Goal: Task Accomplishment & Management: Manage account settings

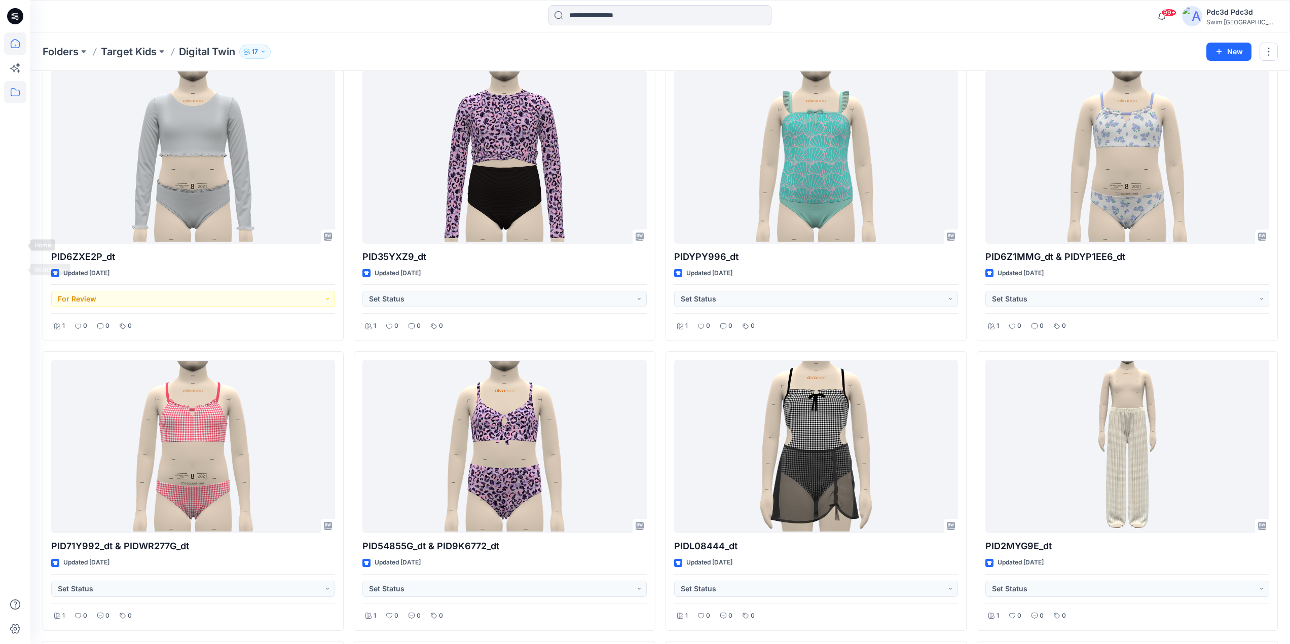
drag, startPoint x: 0, startPoint y: 0, endPoint x: 14, endPoint y: 49, distance: 50.7
click at [14, 49] on icon at bounding box center [15, 43] width 22 height 22
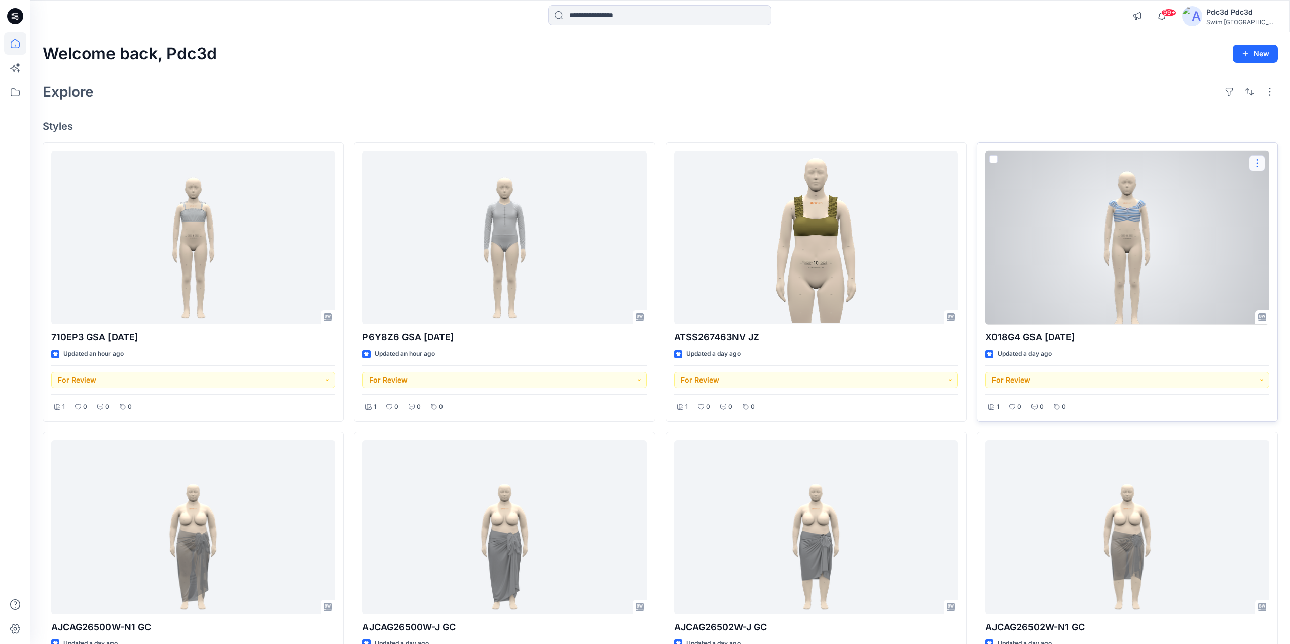
click at [1255, 162] on button "button" at bounding box center [1257, 163] width 16 height 16
click at [1176, 190] on p "Edit" at bounding box center [1178, 186] width 13 height 11
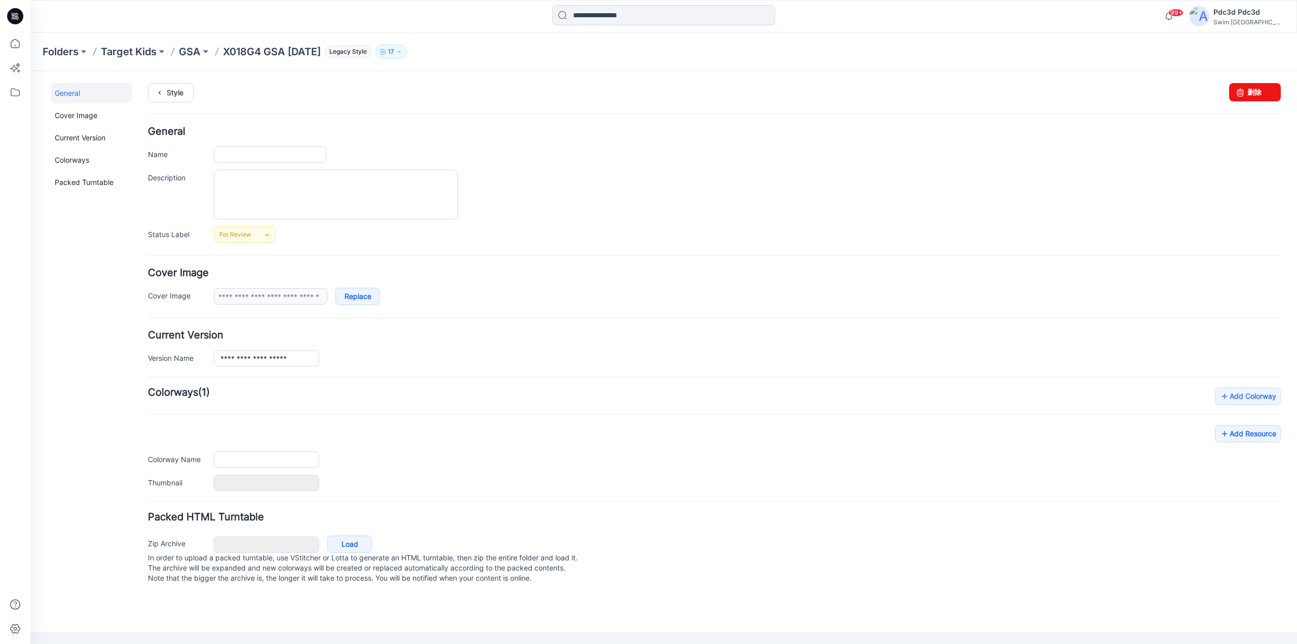
type input "**********"
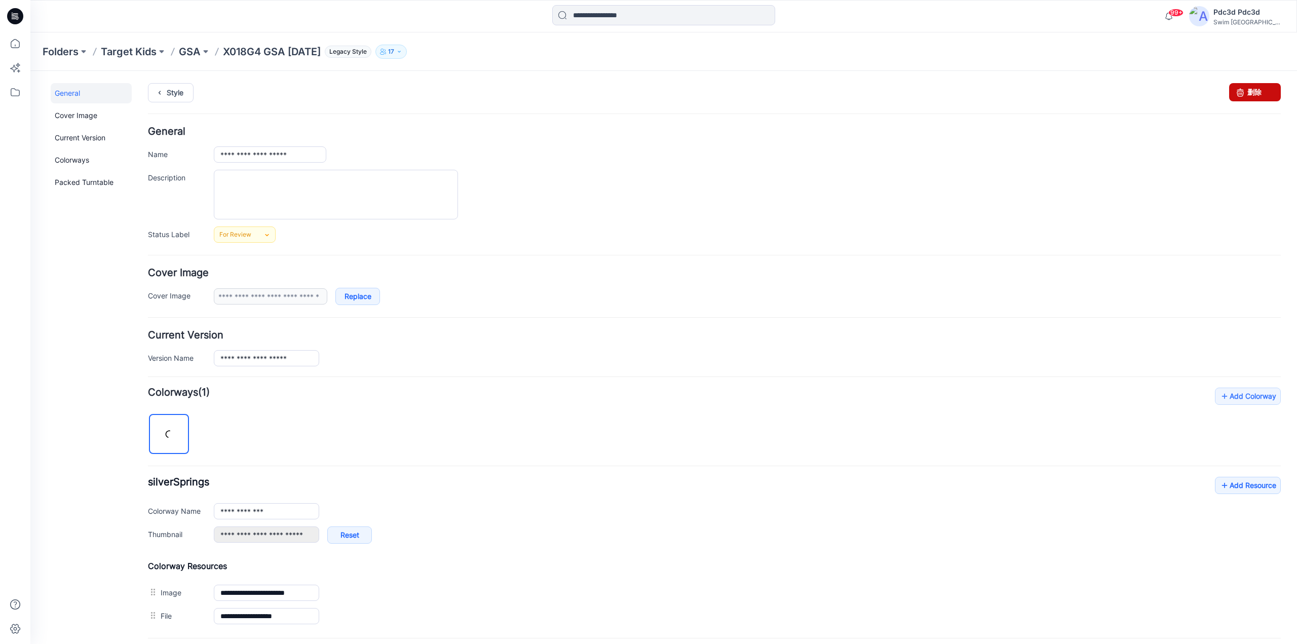
click at [1235, 98] on icon at bounding box center [1240, 92] width 14 height 18
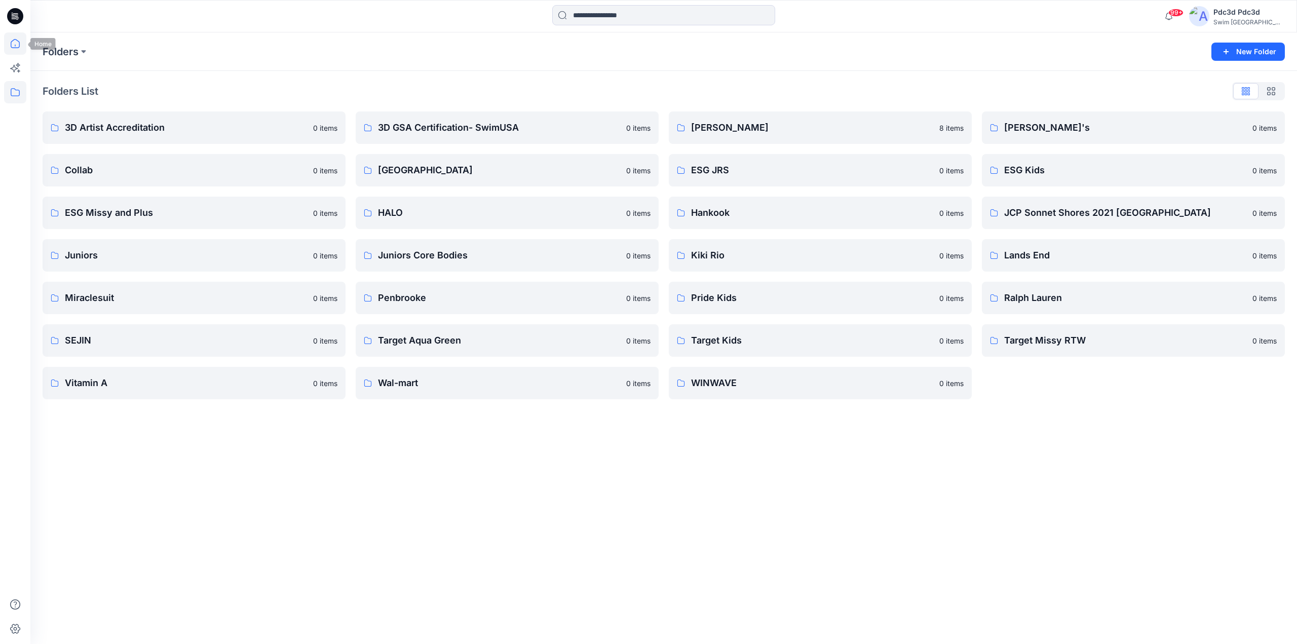
click at [10, 45] on icon at bounding box center [15, 43] width 22 height 22
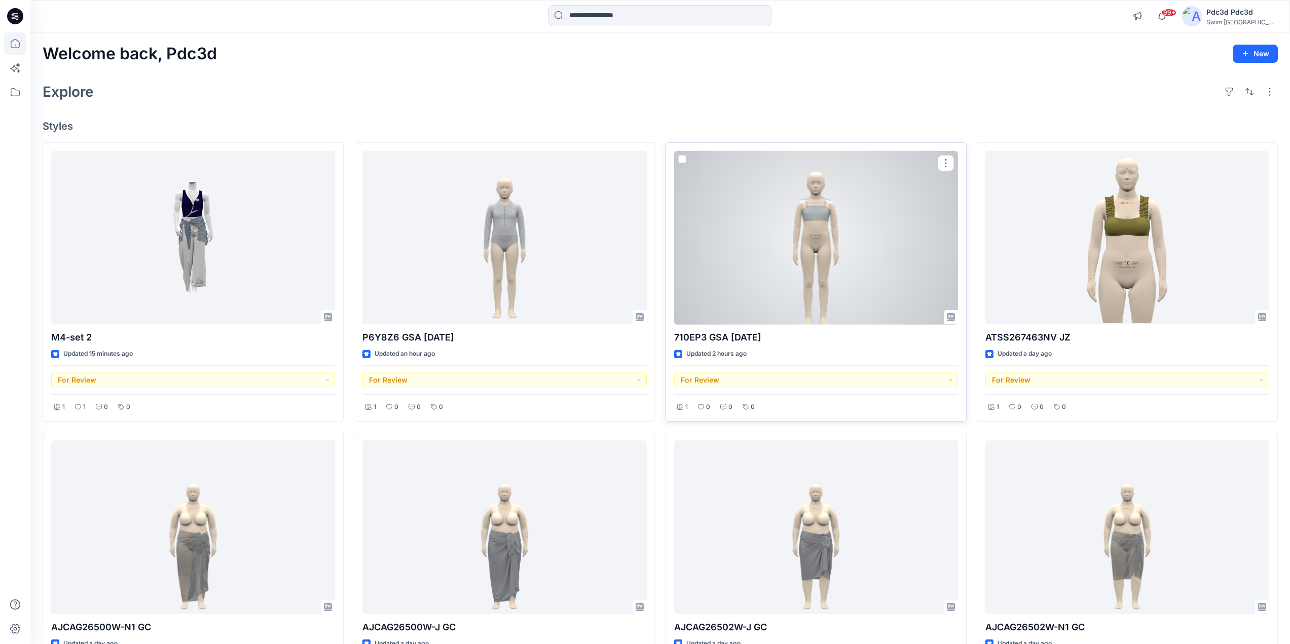
click at [836, 242] on div at bounding box center [816, 238] width 284 height 174
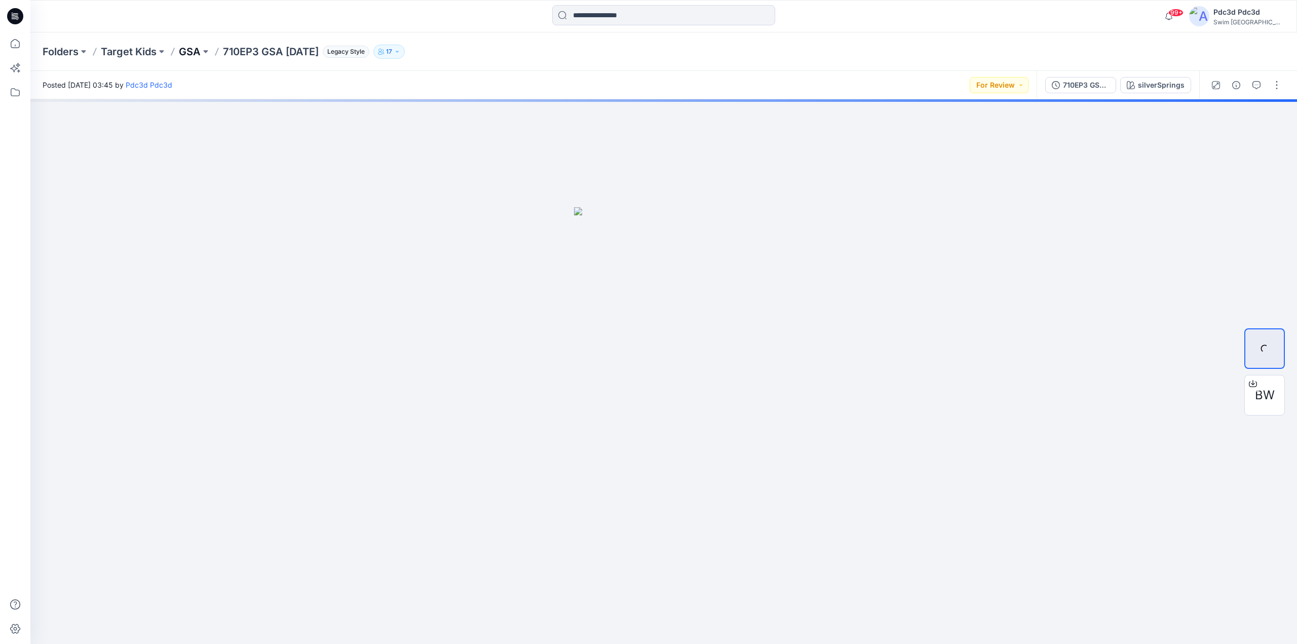
click at [190, 52] on p "GSA" at bounding box center [190, 52] width 22 height 14
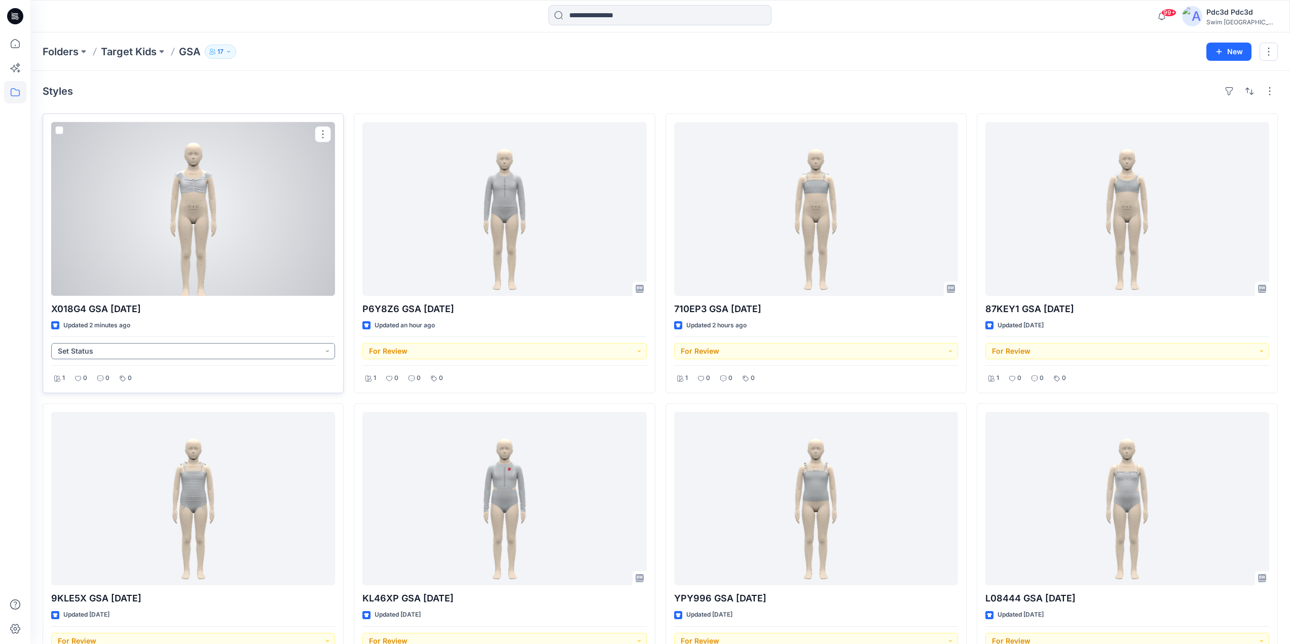
click at [325, 351] on button "Set Status" at bounding box center [193, 351] width 284 height 16
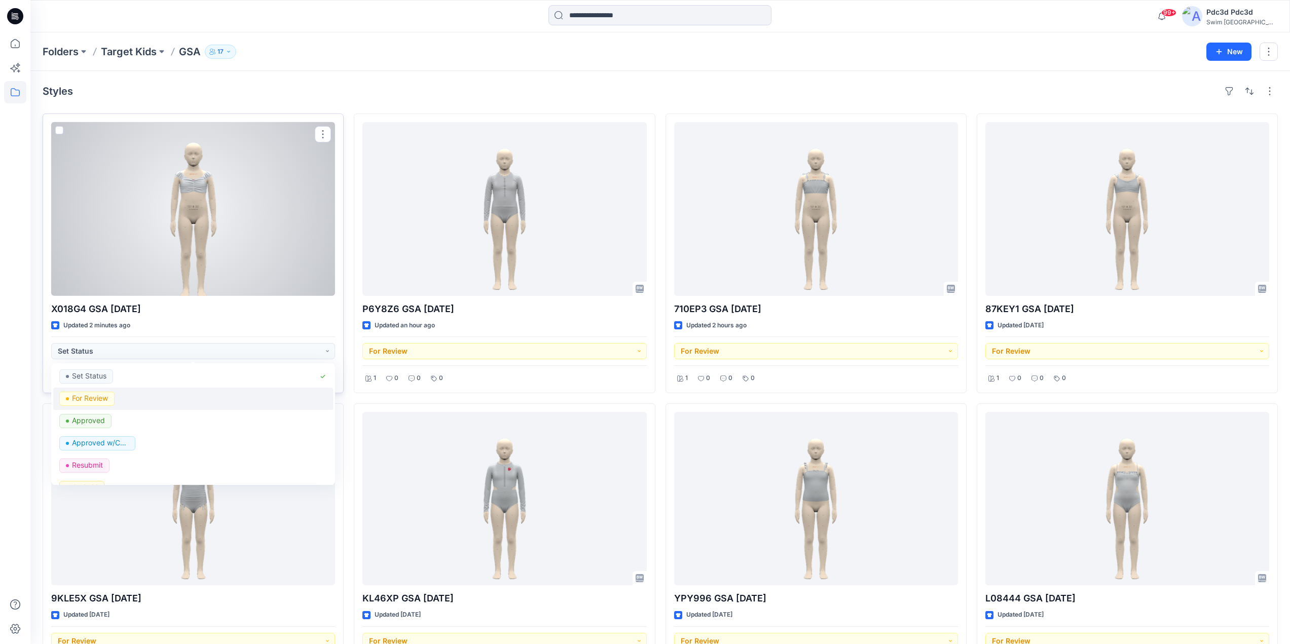
click at [96, 402] on p "For Review" at bounding box center [90, 398] width 36 height 13
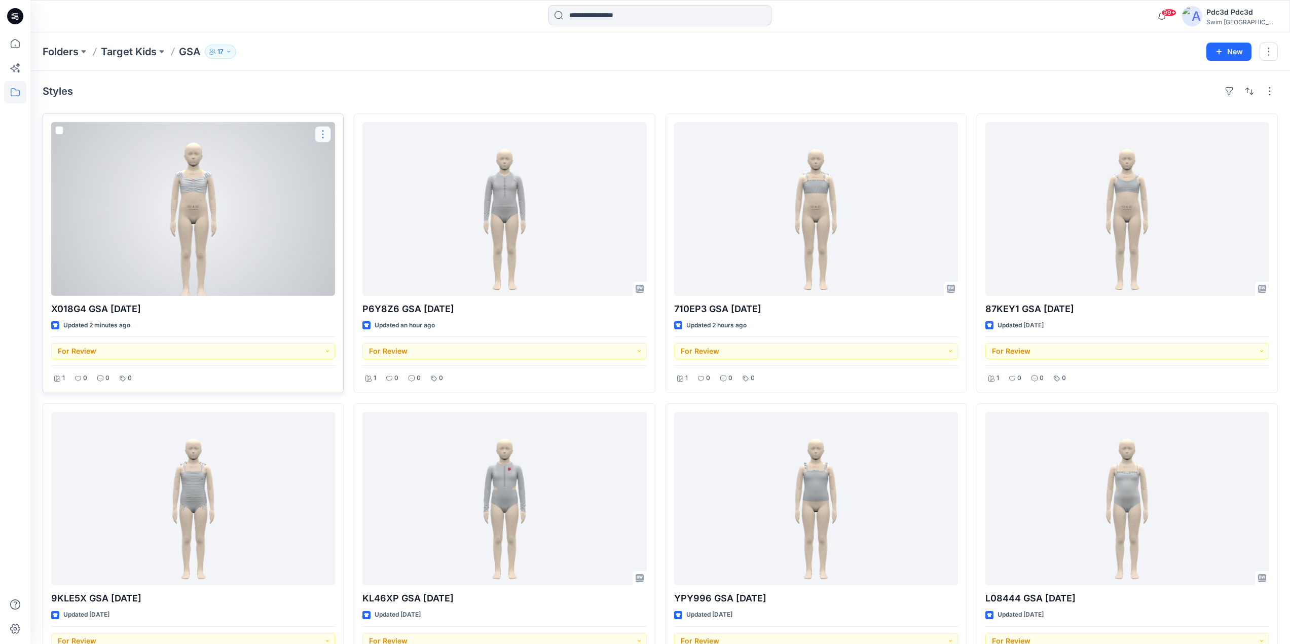
click at [315, 128] on button "button" at bounding box center [323, 134] width 16 height 16
click at [335, 161] on p "Edit" at bounding box center [341, 158] width 13 height 11
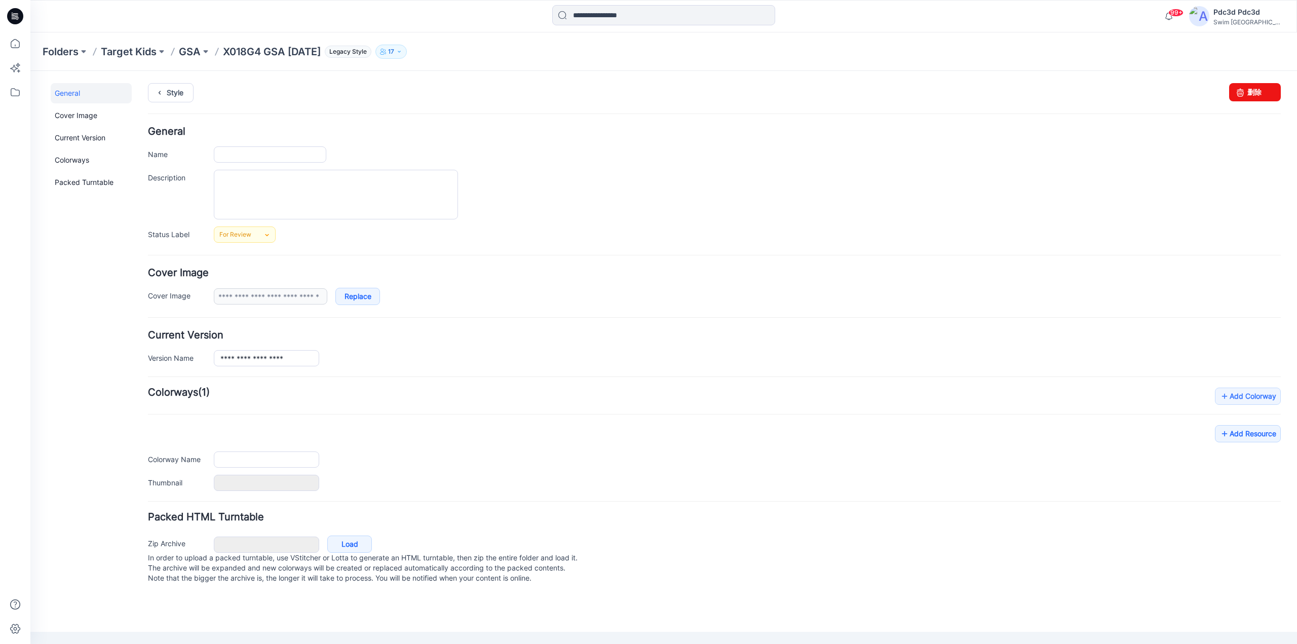
type input "**********"
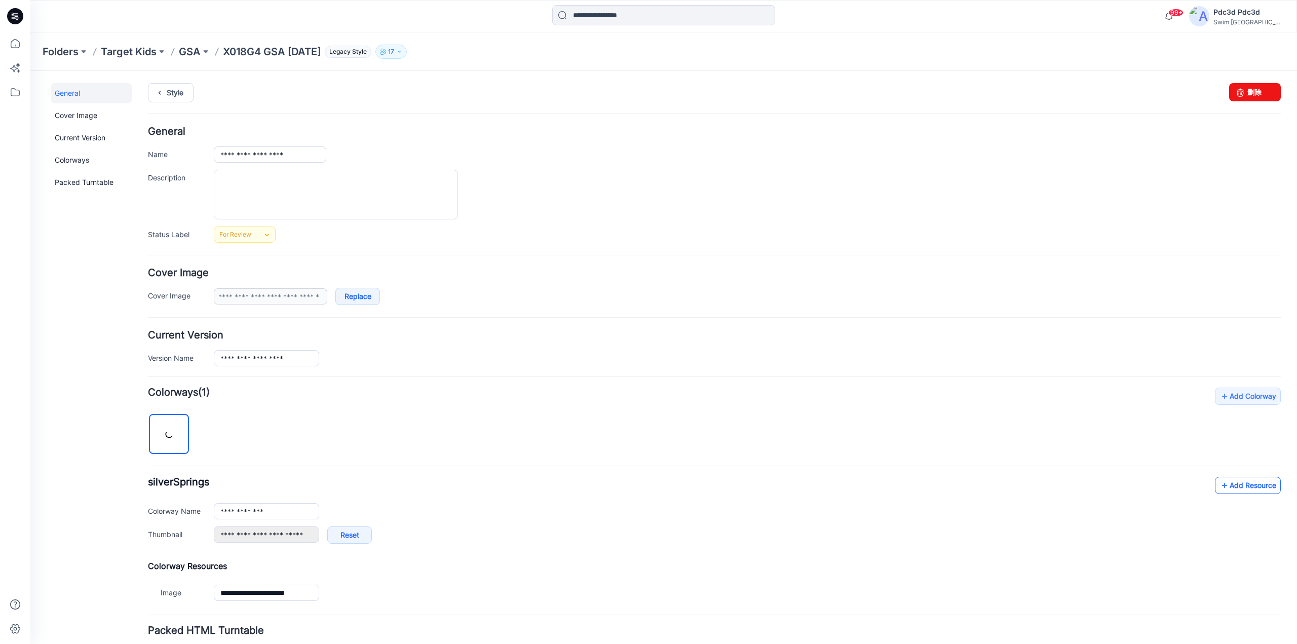
click at [1220, 483] on icon at bounding box center [1225, 485] width 10 height 16
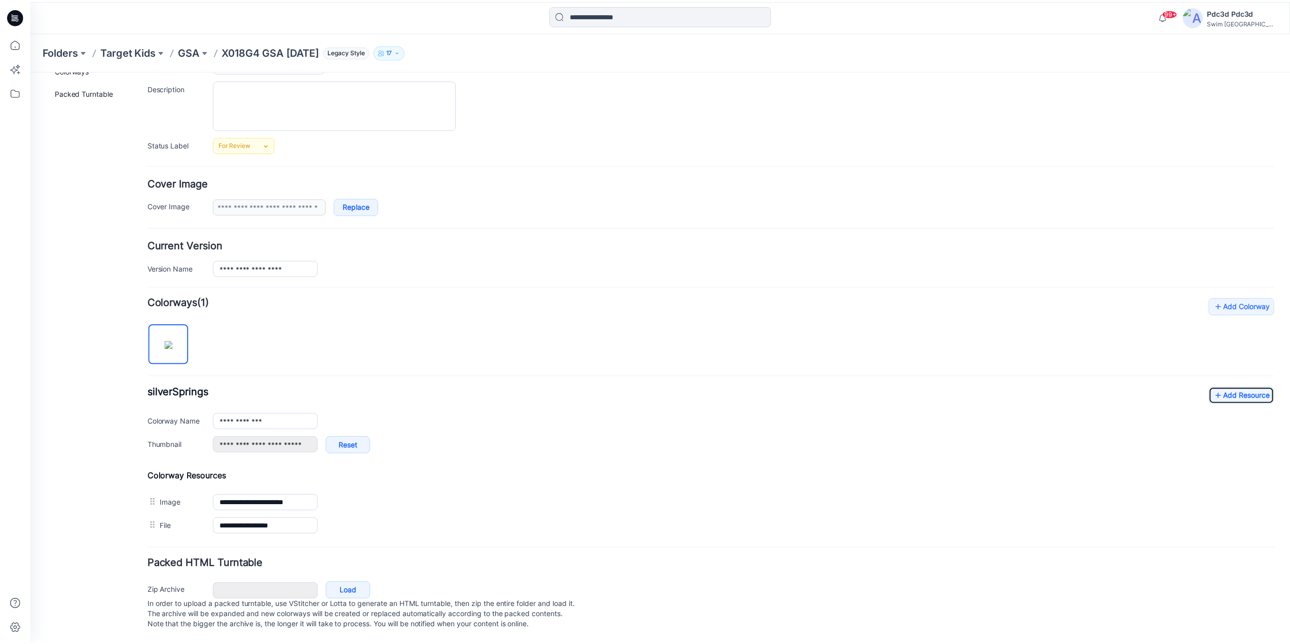
scroll to position [100, 0]
click at [12, 39] on icon at bounding box center [15, 43] width 22 height 22
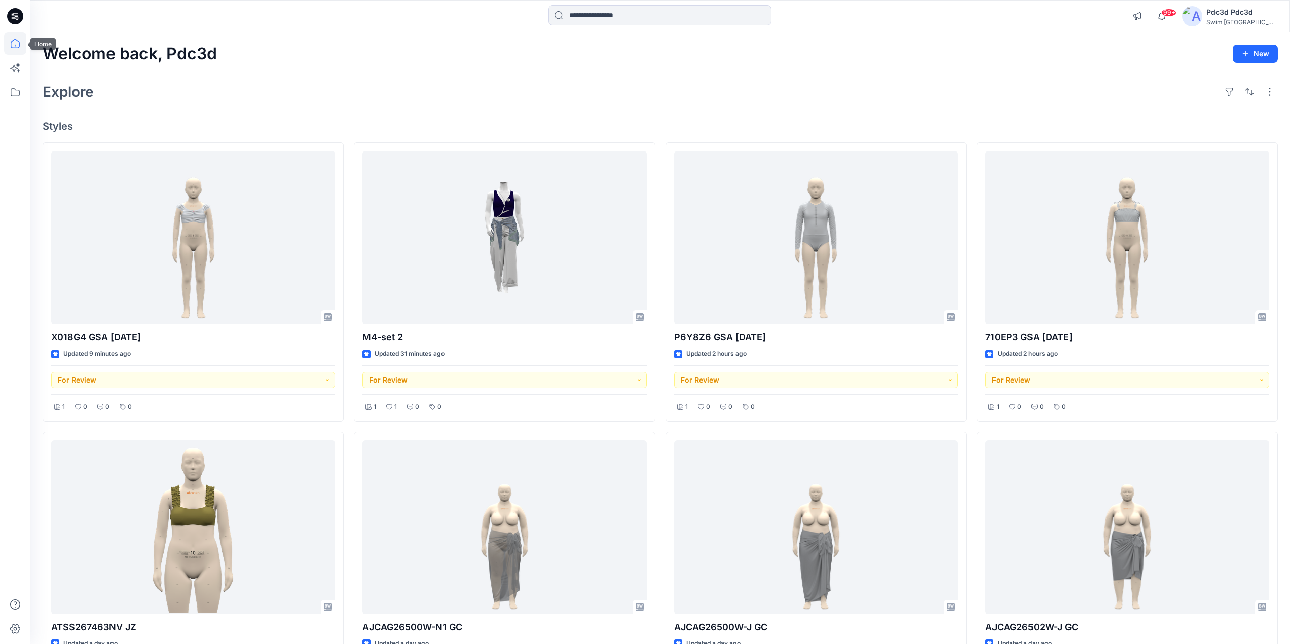
click at [15, 47] on icon at bounding box center [15, 43] width 22 height 22
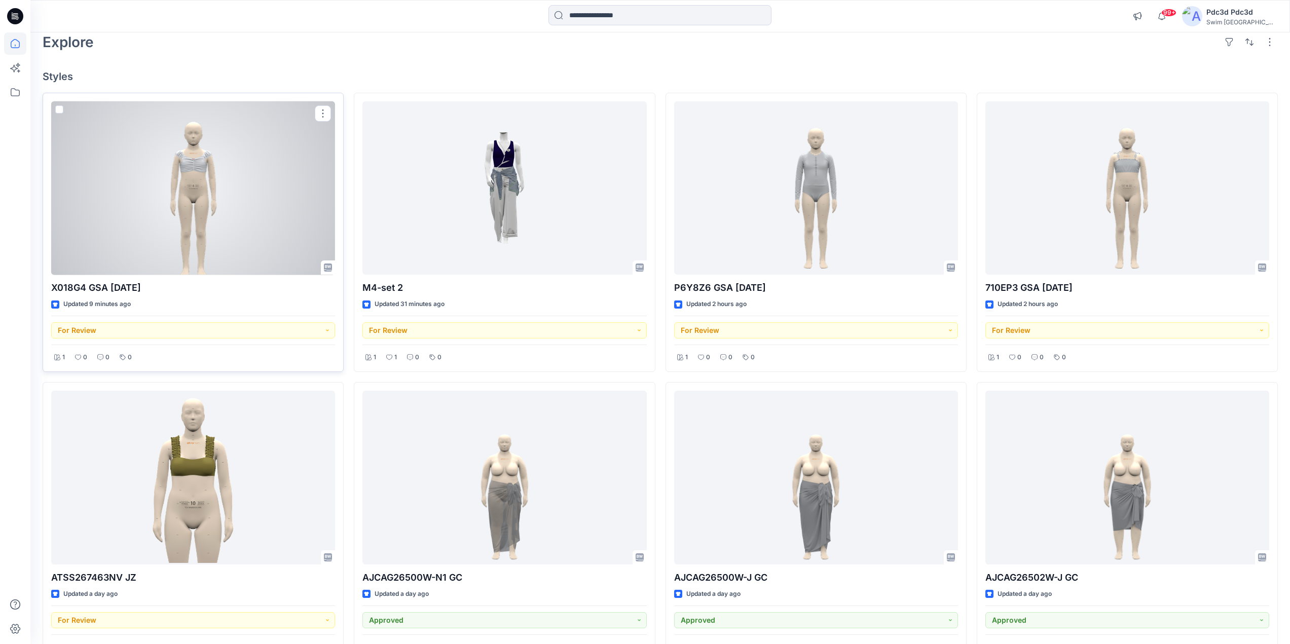
scroll to position [101, 0]
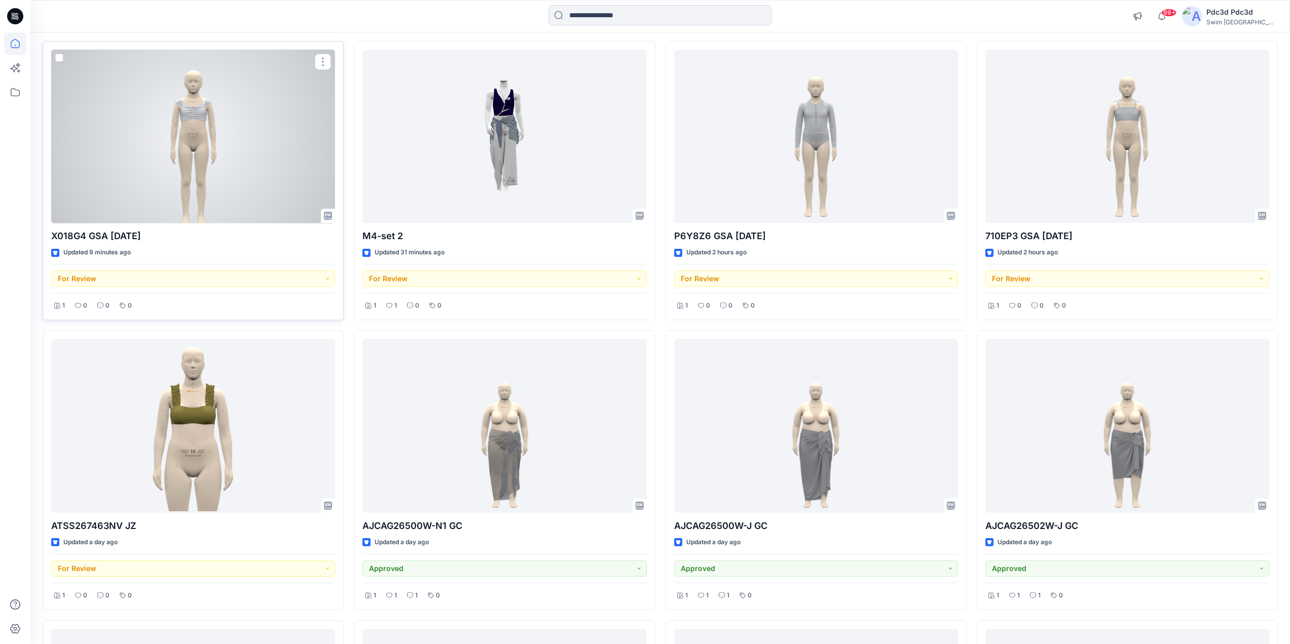
click at [188, 158] on div at bounding box center [193, 137] width 284 height 174
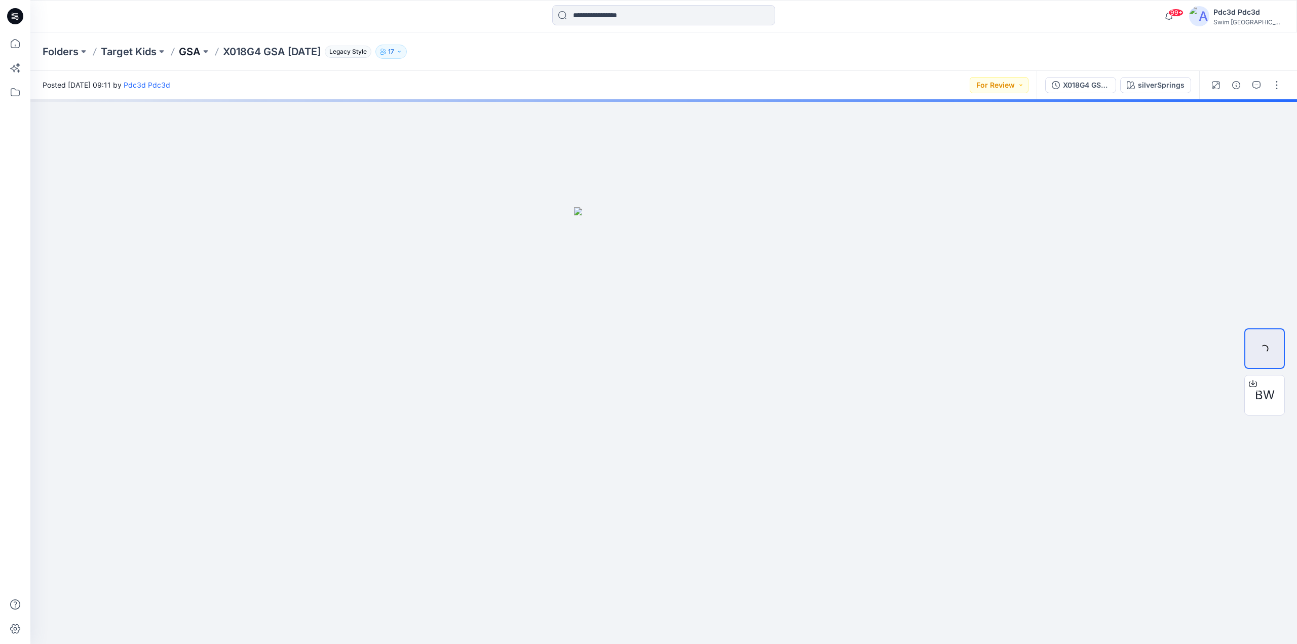
click at [197, 48] on p "GSA" at bounding box center [190, 52] width 22 height 14
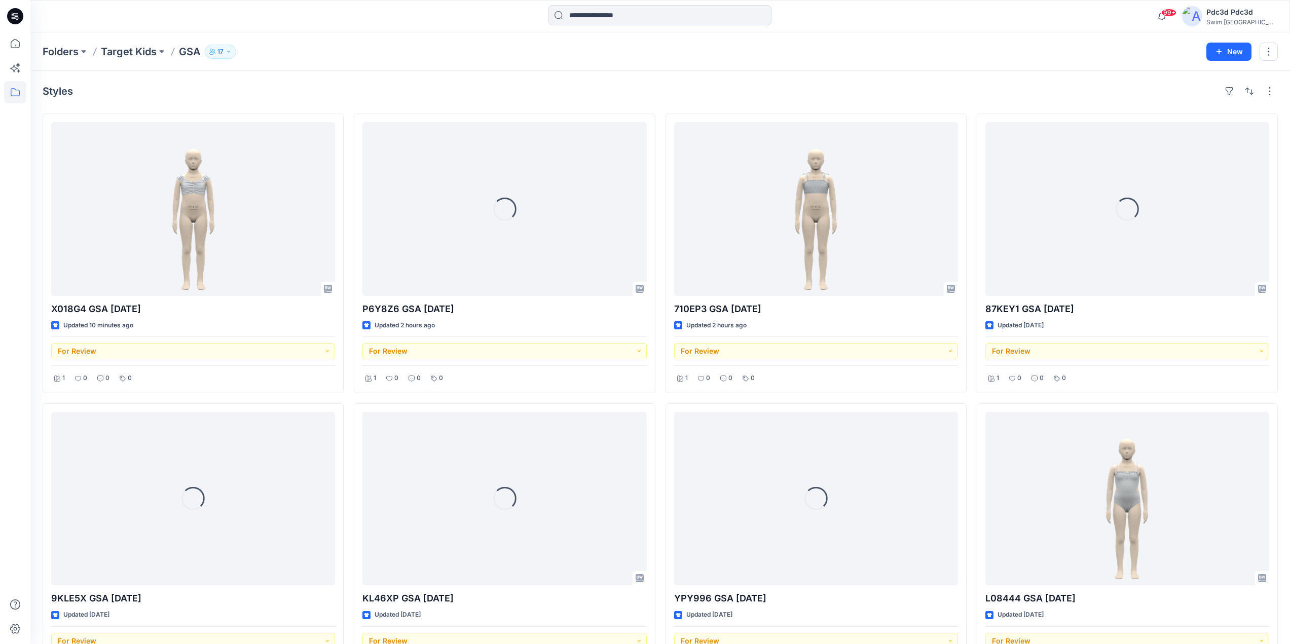
click at [663, 402] on div "X018G4 GSA [DATE] Updated 10 minutes ago For Review 1 0 0 0 Loading... 9KLE5X G…" at bounding box center [660, 543] width 1235 height 859
